Goal: Check status: Check status

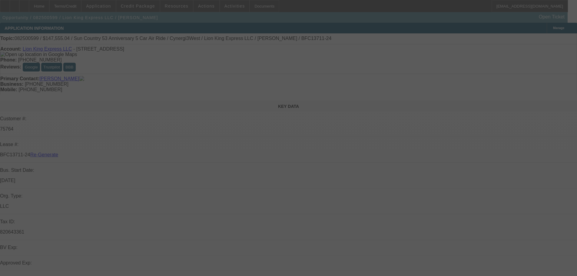
select select "3"
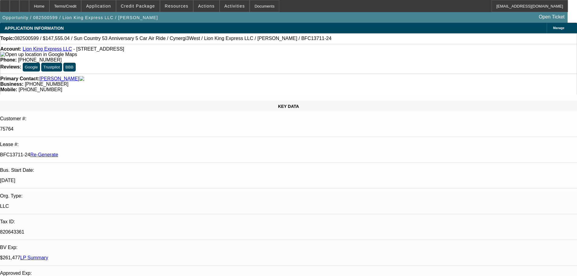
select select "0"
select select "6"
click at [185, 7] on span "Resources" at bounding box center [177, 6] width 24 height 5
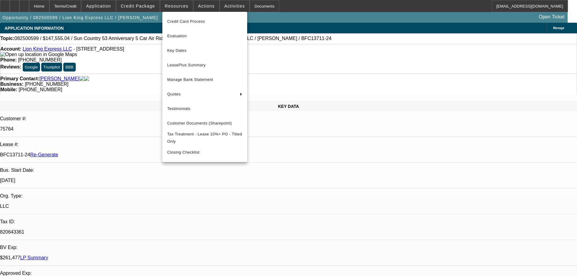
click at [158, 7] on div at bounding box center [288, 138] width 577 height 276
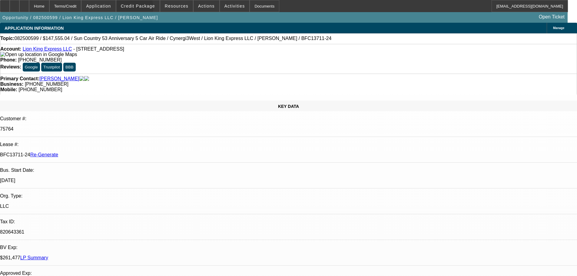
click at [138, 9] on span at bounding box center [137, 6] width 43 height 15
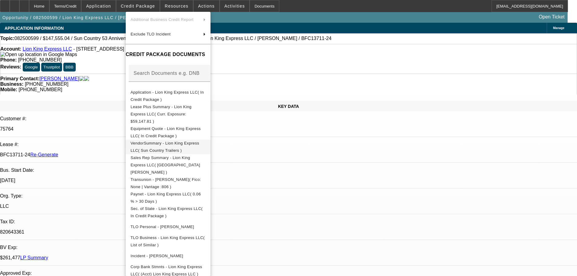
scroll to position [61, 0]
click at [162, 126] on span "Equipment Quote - Lion King Express LLC( In Credit Package )" at bounding box center [166, 132] width 70 height 12
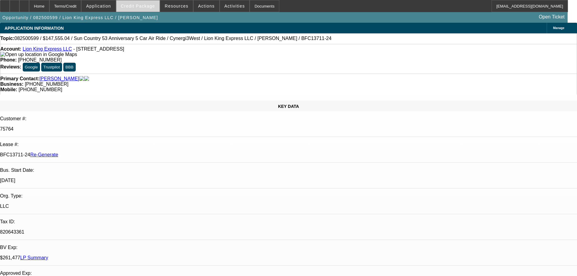
click at [143, 8] on span "Credit Package" at bounding box center [138, 6] width 34 height 5
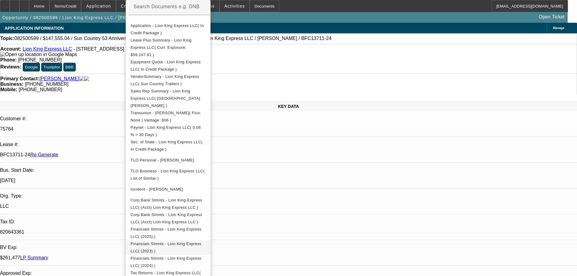
scroll to position [151, 0]
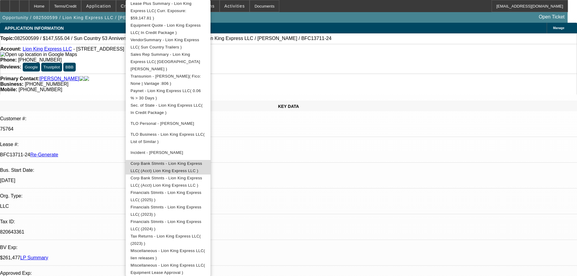
click at [188, 160] on button "Corp Bank Stmnts - Lion King Express LLC( (Acct) Lion King Express LLC )" at bounding box center [168, 167] width 85 height 15
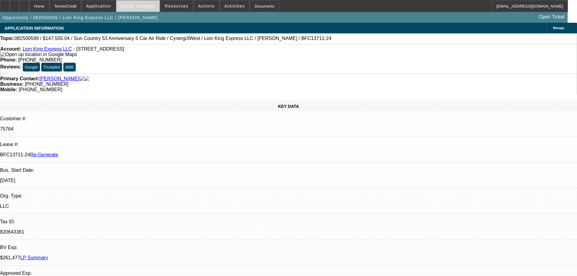
click at [135, 3] on span at bounding box center [137, 6] width 43 height 15
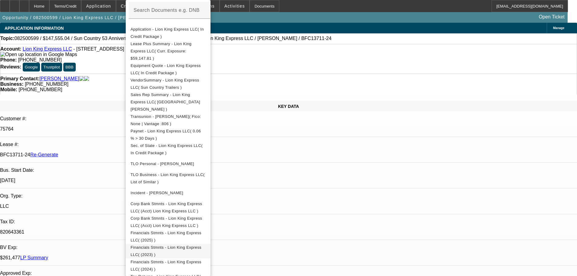
scroll to position [121, 0]
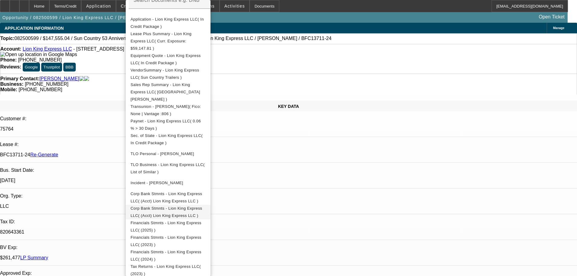
click at [206, 205] on span "Corp Bank Stmnts - Lion King Express LLC( (Acct) Lion King Express LLC )" at bounding box center [168, 212] width 75 height 15
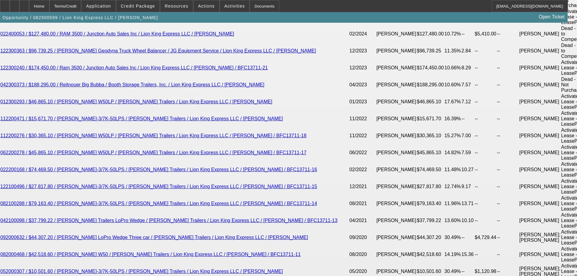
scroll to position [1333, 0]
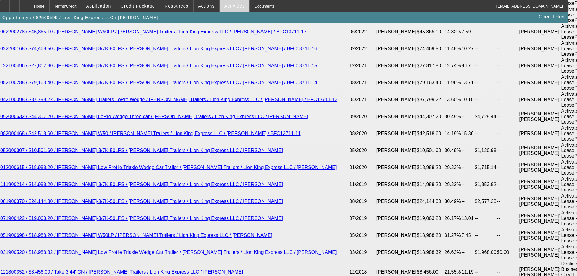
click at [225, 6] on span "Activities" at bounding box center [235, 6] width 21 height 5
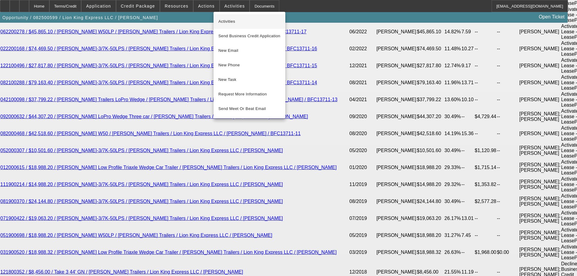
click at [231, 20] on span "Activities" at bounding box center [249, 21] width 62 height 7
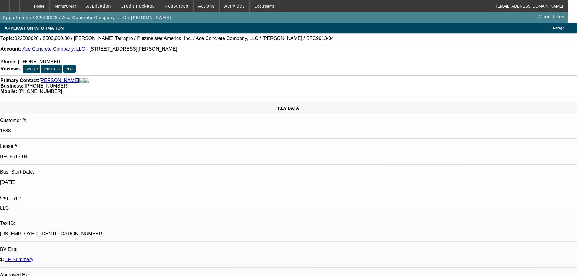
select select "0"
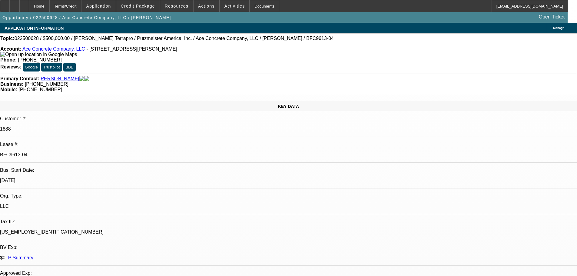
select select "3"
select select "0"
select select "6"
select select "0"
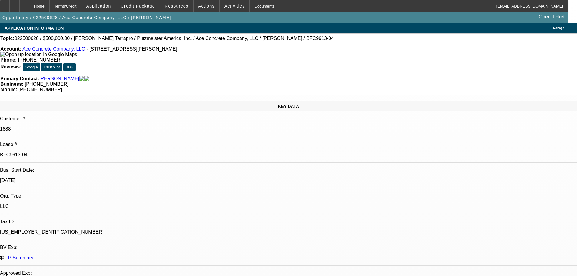
select select "3"
select select "0"
select select "6"
select select "0"
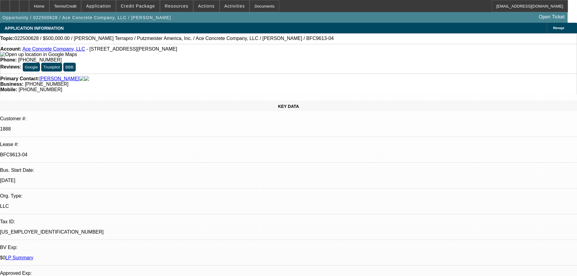
select select "3"
select select "0"
select select "6"
select select "0"
select select "2"
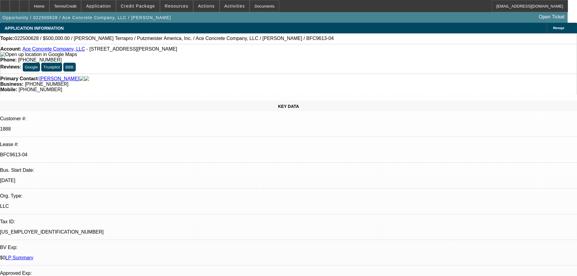
select select "2"
select select "0"
select select "6"
